Goal: Task Accomplishment & Management: Use online tool/utility

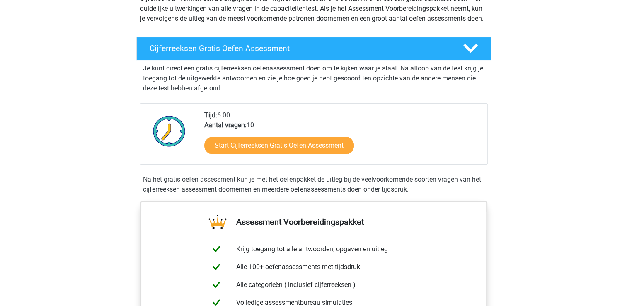
scroll to position [124, 0]
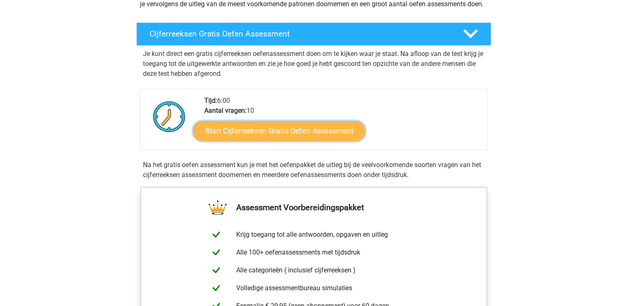
click at [266, 140] on link "Start Cijferreeksen Gratis Oefen Assessment" at bounding box center [279, 131] width 172 height 20
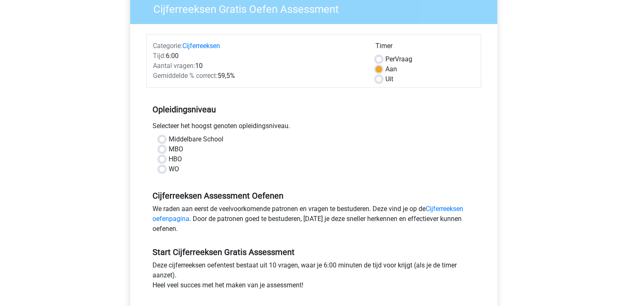
scroll to position [83, 0]
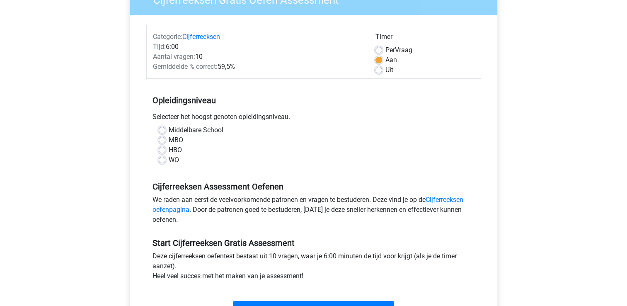
click at [169, 130] on label "Middelbare School" at bounding box center [196, 130] width 55 height 10
click at [161, 130] on input "Middelbare School" at bounding box center [162, 129] width 7 height 8
radio input "true"
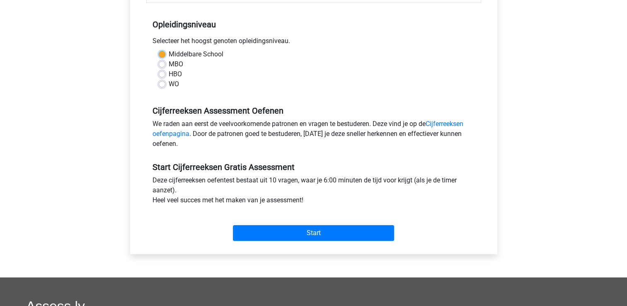
scroll to position [166, 0]
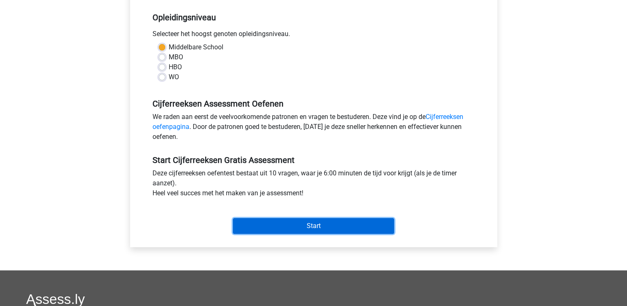
click at [309, 226] on input "Start" at bounding box center [313, 226] width 161 height 16
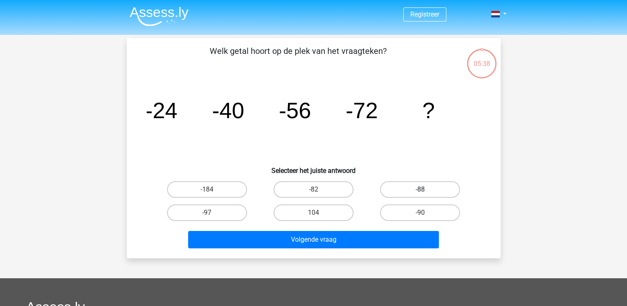
click at [399, 189] on label "-88" at bounding box center [420, 189] width 80 height 17
click at [420, 189] on input "-88" at bounding box center [422, 191] width 5 height 5
radio input "true"
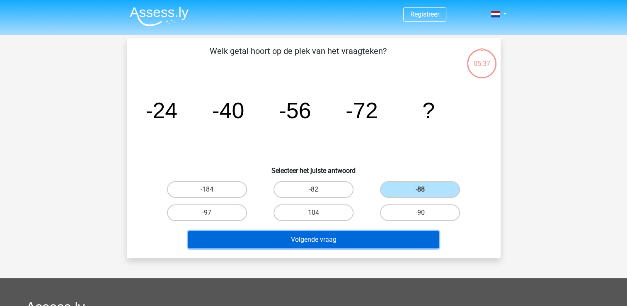
click at [367, 240] on button "Volgende vraag" at bounding box center [313, 239] width 251 height 17
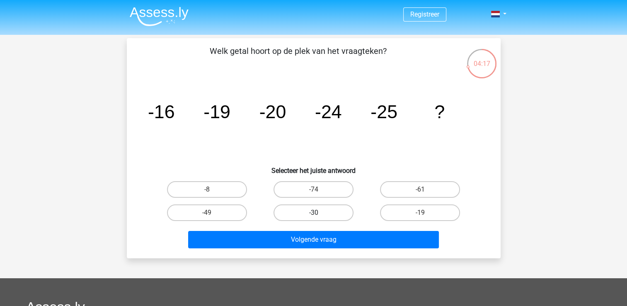
click at [328, 211] on label "-30" at bounding box center [314, 212] width 80 height 17
click at [319, 213] on input "-30" at bounding box center [315, 215] width 5 height 5
radio input "true"
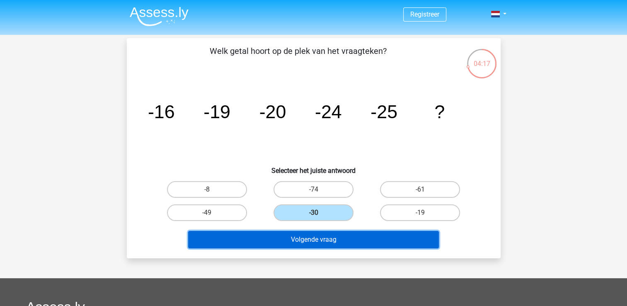
click at [321, 243] on button "Volgende vraag" at bounding box center [313, 239] width 251 height 17
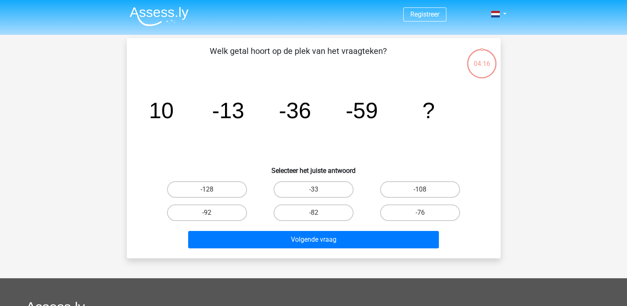
scroll to position [38, 0]
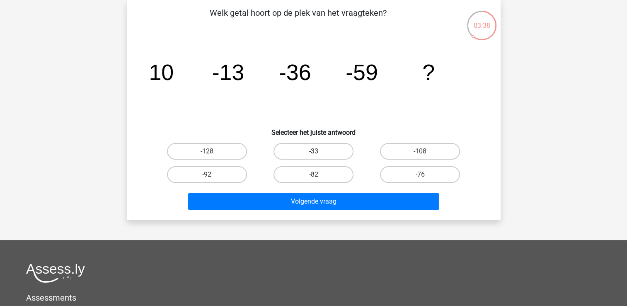
click at [334, 152] on label "-33" at bounding box center [314, 151] width 80 height 17
click at [319, 152] on input "-33" at bounding box center [315, 153] width 5 height 5
radio input "true"
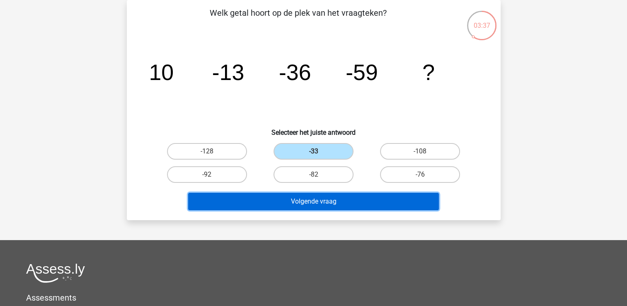
click at [336, 202] on button "Volgende vraag" at bounding box center [313, 201] width 251 height 17
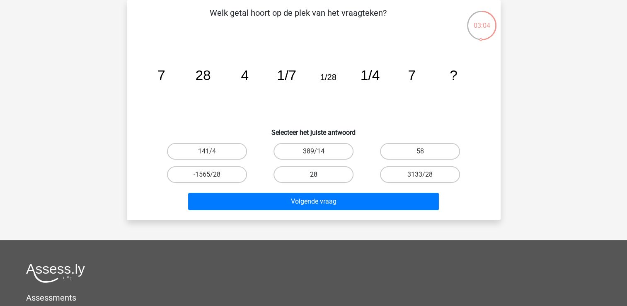
click at [333, 177] on label "28" at bounding box center [314, 174] width 80 height 17
click at [319, 177] on input "28" at bounding box center [315, 177] width 5 height 5
radio input "true"
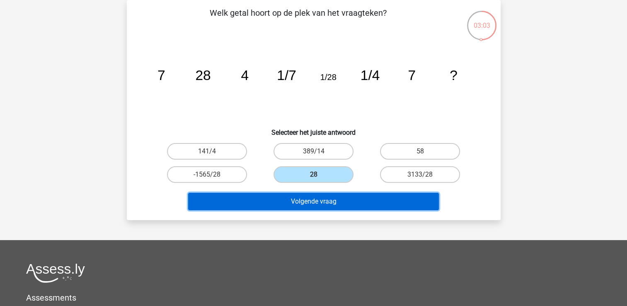
click at [349, 208] on button "Volgende vraag" at bounding box center [313, 201] width 251 height 17
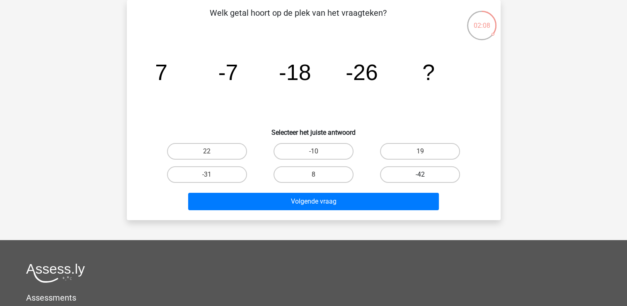
click at [402, 175] on label "-42" at bounding box center [420, 174] width 80 height 17
click at [420, 175] on input "-42" at bounding box center [422, 177] width 5 height 5
radio input "true"
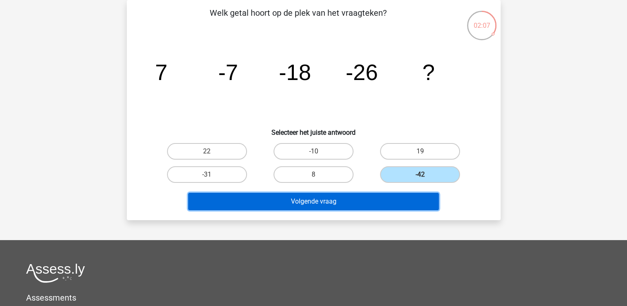
click at [347, 203] on button "Volgende vraag" at bounding box center [313, 201] width 251 height 17
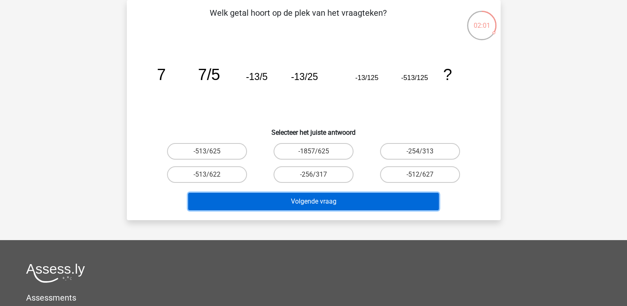
click at [352, 203] on button "Volgende vraag" at bounding box center [313, 201] width 251 height 17
